Goal: Obtain resource: Download file/media

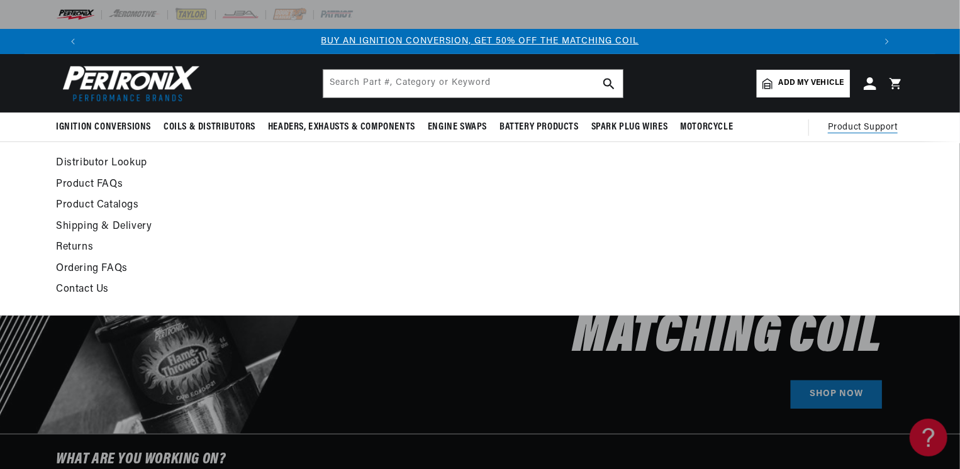
click at [844, 124] on span "Product Support" at bounding box center [862, 128] width 70 height 14
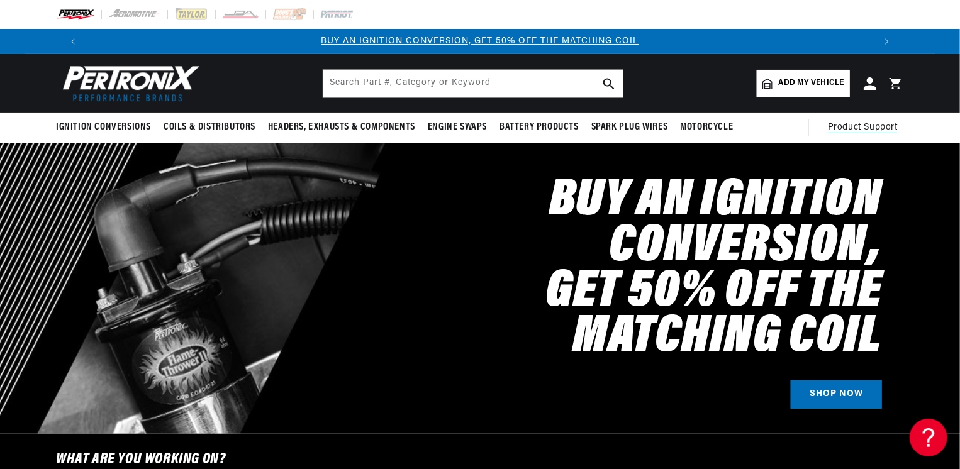
click at [844, 124] on span "Product Support" at bounding box center [862, 128] width 70 height 14
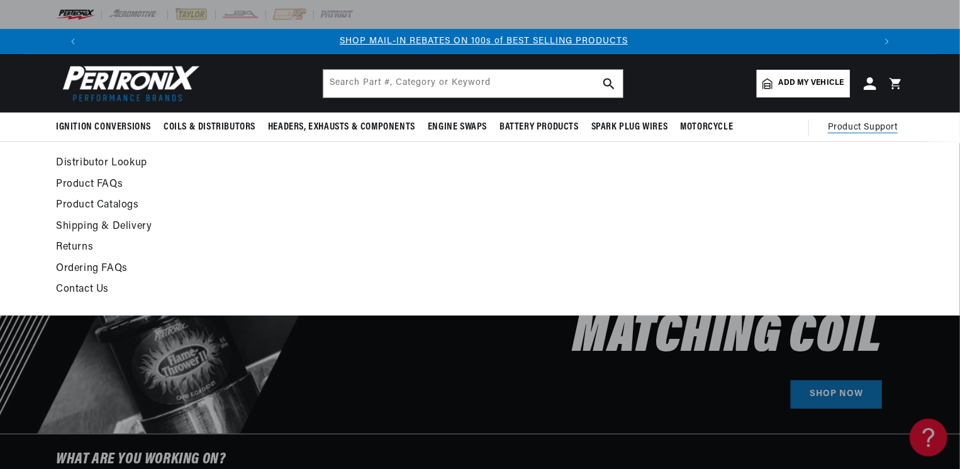
click at [883, 126] on span "Product Support" at bounding box center [862, 128] width 70 height 14
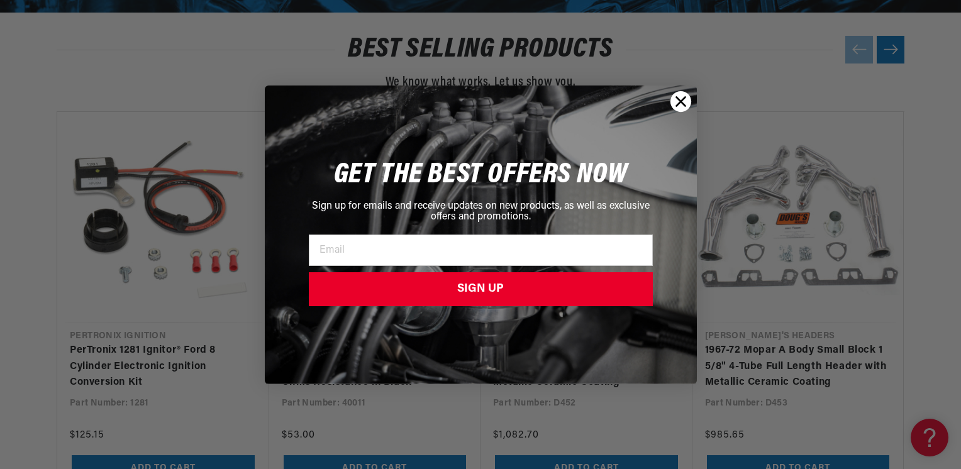
click at [686, 102] on circle "Close dialog" at bounding box center [680, 101] width 21 height 21
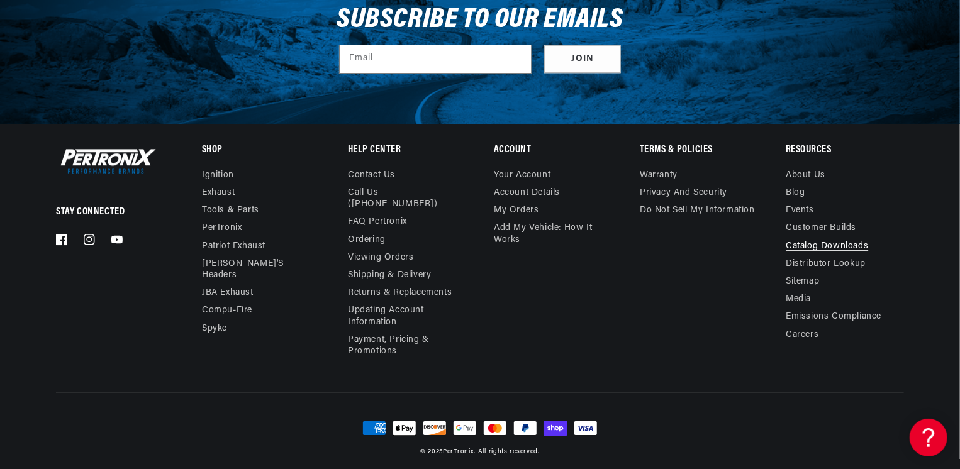
scroll to position [0, 785]
click at [815, 246] on link "Catalog Downloads" at bounding box center [826, 247] width 82 height 18
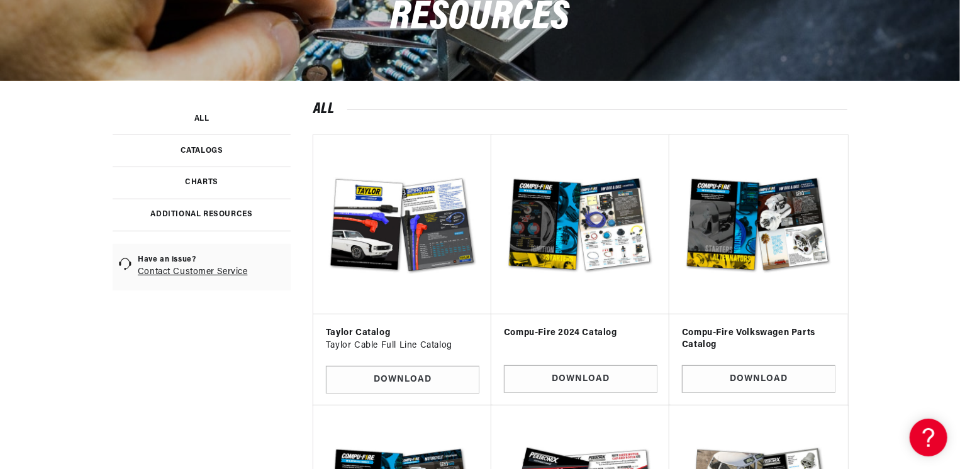
click at [226, 213] on link at bounding box center [202, 215] width 178 height 33
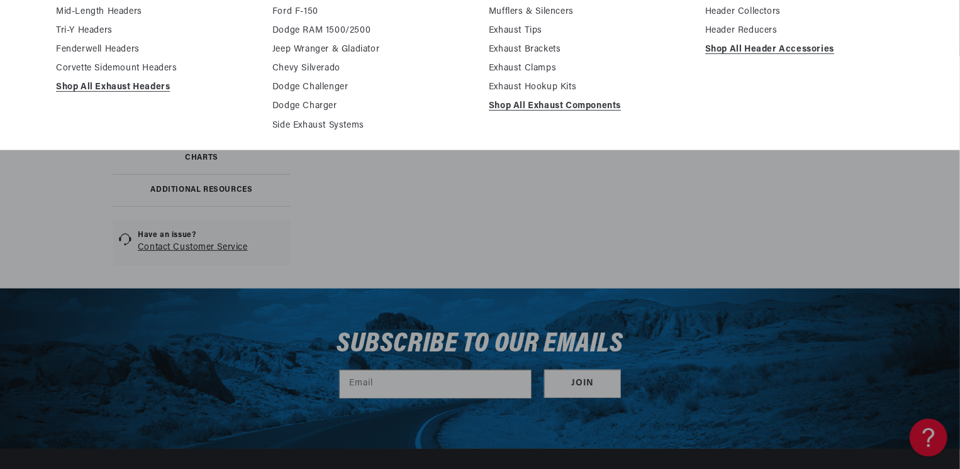
scroll to position [63, 0]
